Goal: Task Accomplishment & Management: Manage account settings

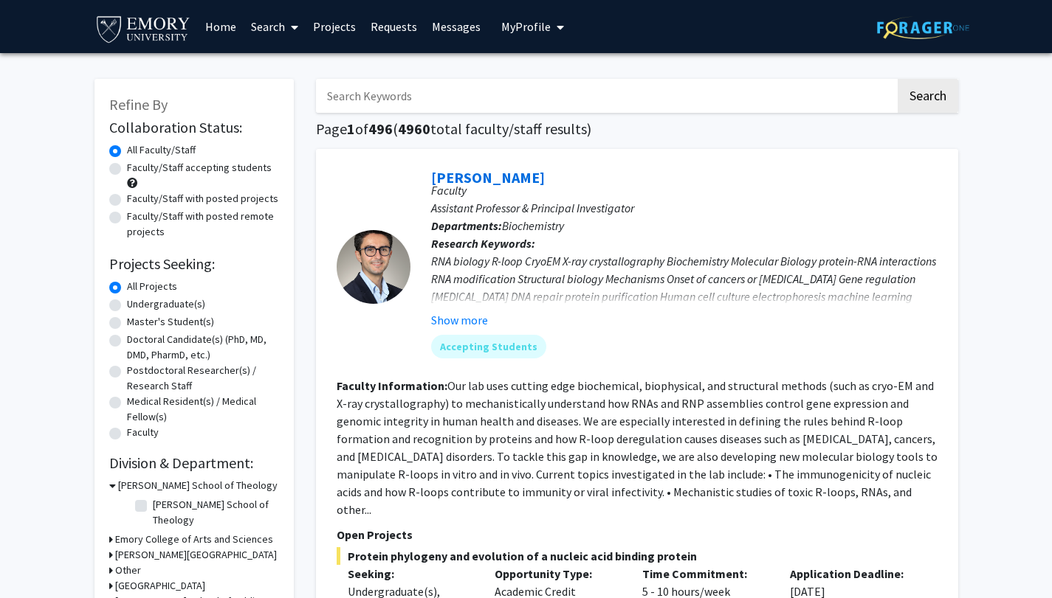
click at [293, 30] on icon at bounding box center [294, 27] width 7 height 12
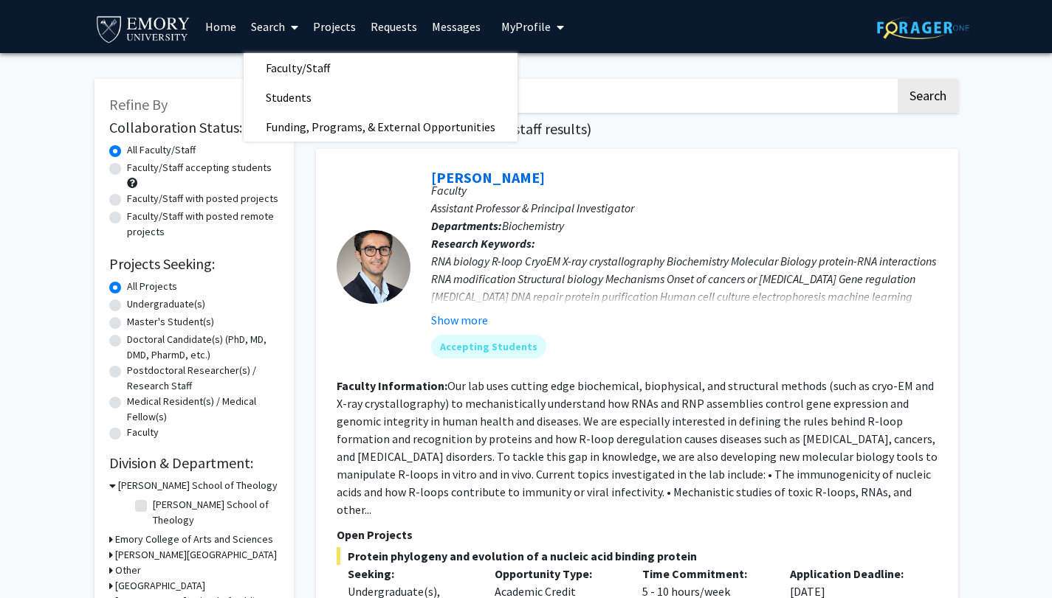
click at [438, 27] on link "Messages" at bounding box center [455, 27] width 63 height 52
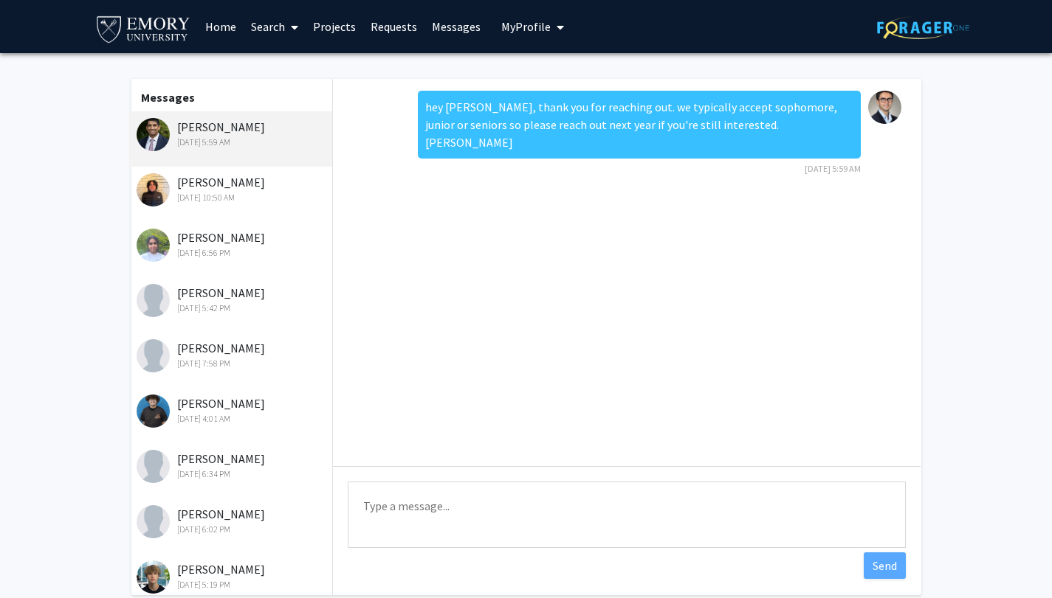
click at [381, 31] on link "Requests" at bounding box center [393, 27] width 61 height 52
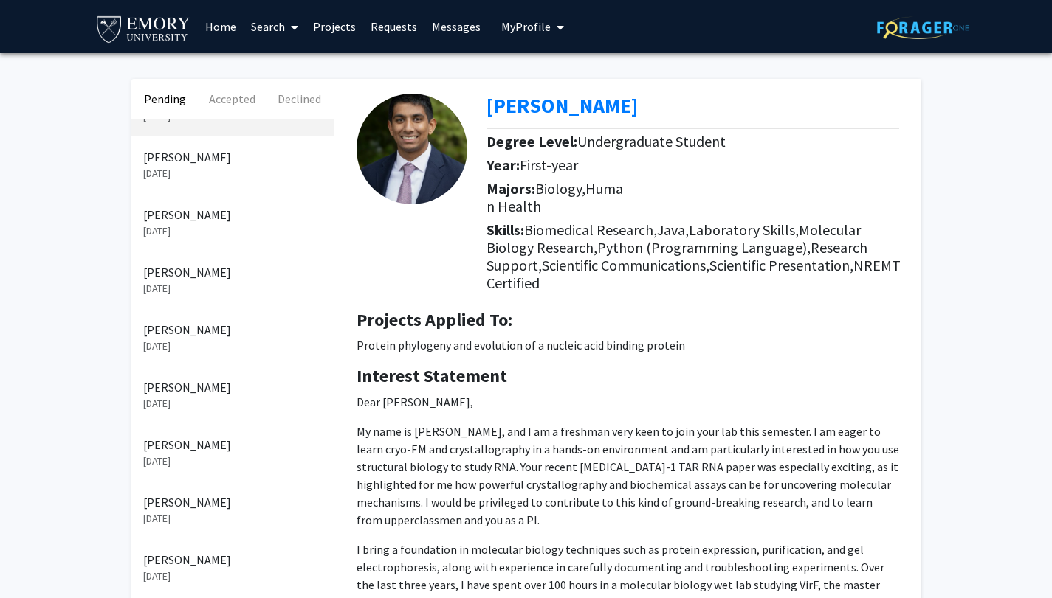
scroll to position [53, 0]
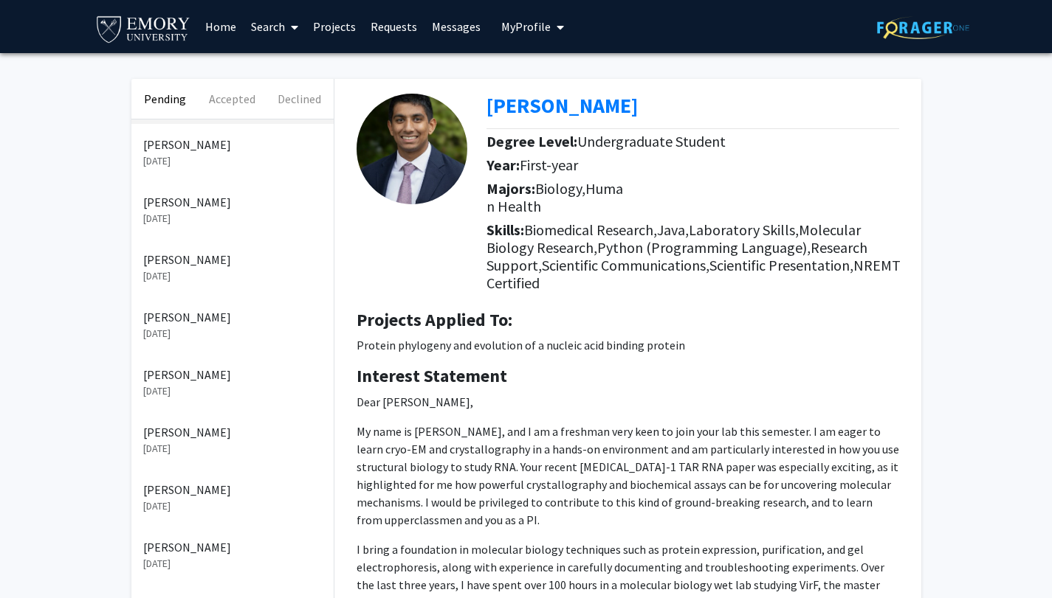
click at [218, 224] on p "[DATE]" at bounding box center [232, 218] width 179 height 15
